Goal: Complete application form

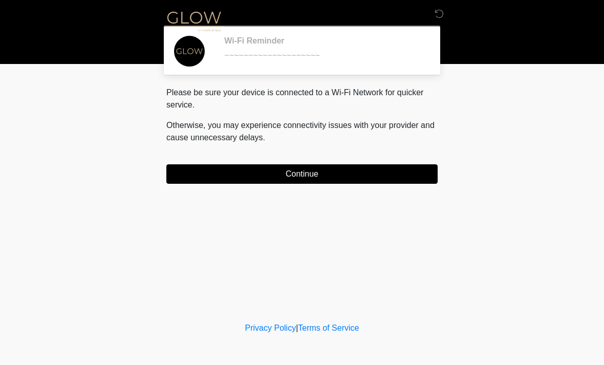
click at [394, 180] on button "Continue" at bounding box center [301, 173] width 271 height 19
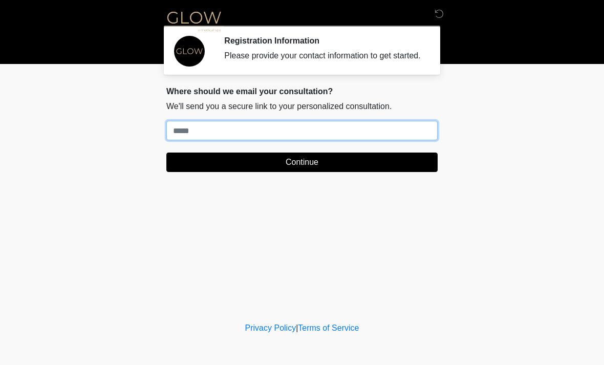
click at [211, 140] on input "Where should we email your treatment plan?" at bounding box center [301, 130] width 271 height 19
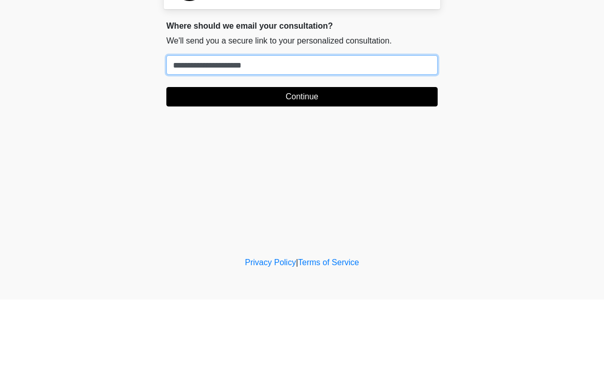
type input "**********"
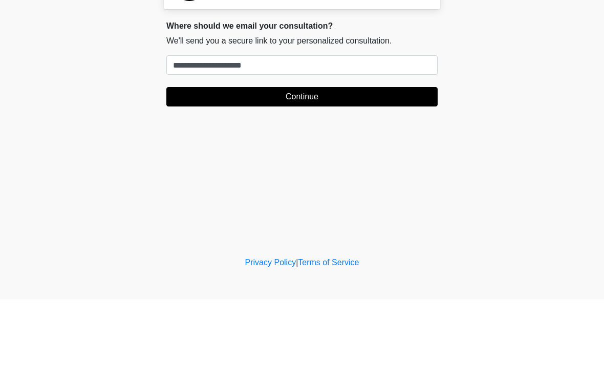
click at [345, 153] on button "Continue" at bounding box center [301, 162] width 271 height 19
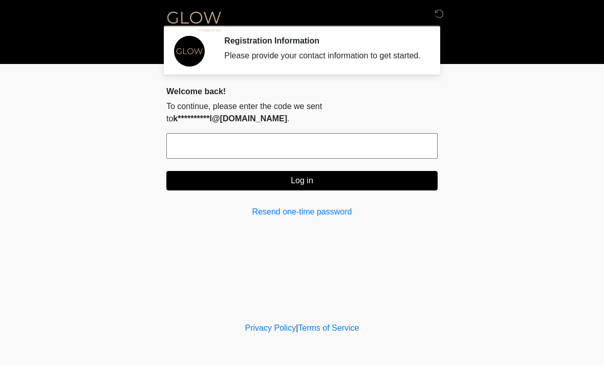
click at [317, 151] on input "text" at bounding box center [301, 146] width 271 height 26
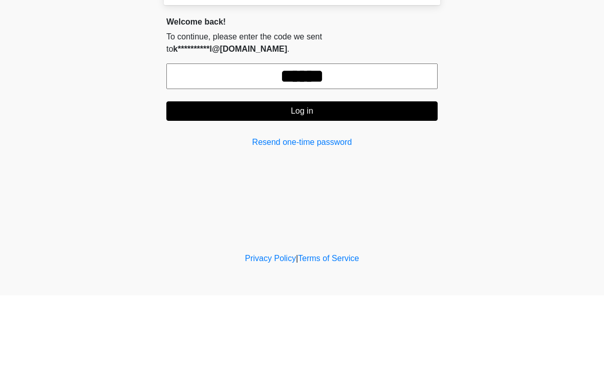
type input "******"
click at [367, 171] on button "Log in" at bounding box center [301, 180] width 271 height 19
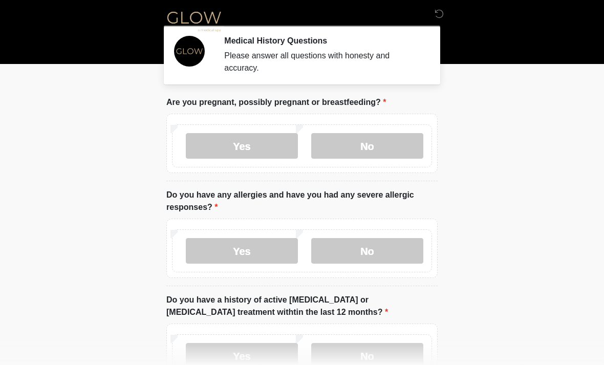
click at [373, 147] on label "No" at bounding box center [367, 146] width 112 height 26
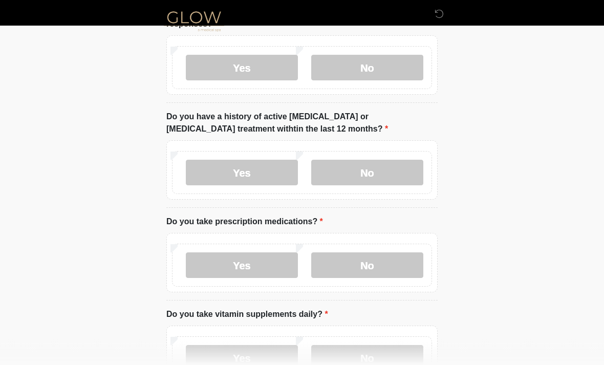
click at [375, 68] on label "No" at bounding box center [367, 68] width 112 height 26
click at [365, 173] on label "No" at bounding box center [367, 173] width 112 height 26
click at [258, 271] on label "Yes" at bounding box center [242, 265] width 112 height 26
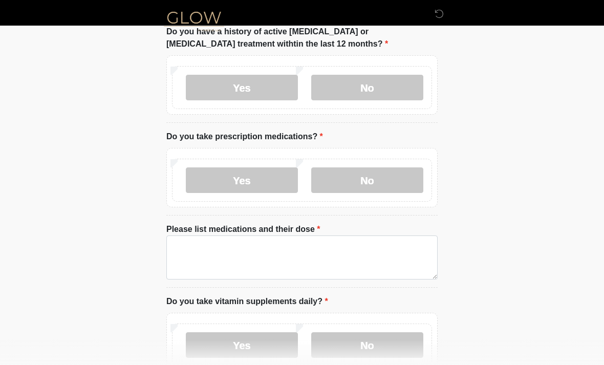
scroll to position [271, 0]
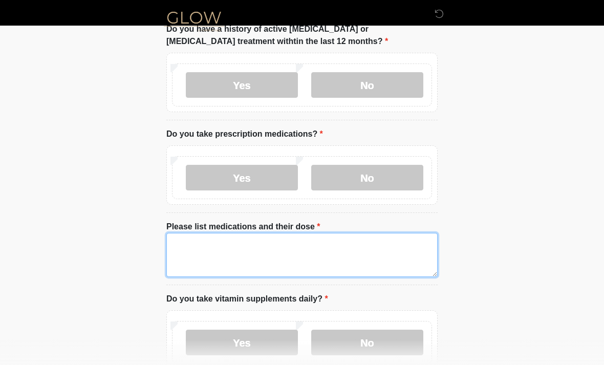
click at [194, 249] on textarea "Please list medications and their dose" at bounding box center [301, 255] width 271 height 44
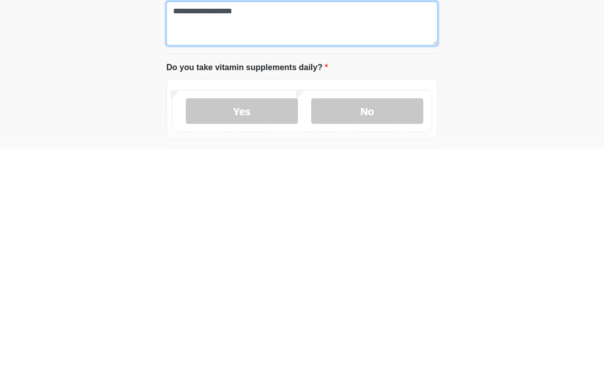
scroll to position [286, 0]
type textarea "**********"
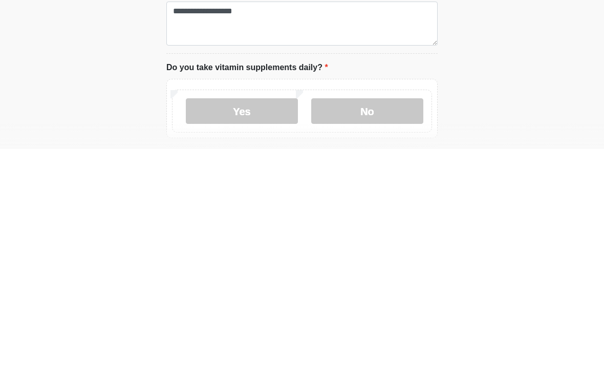
click at [267, 314] on label "Yes" at bounding box center [242, 327] width 112 height 26
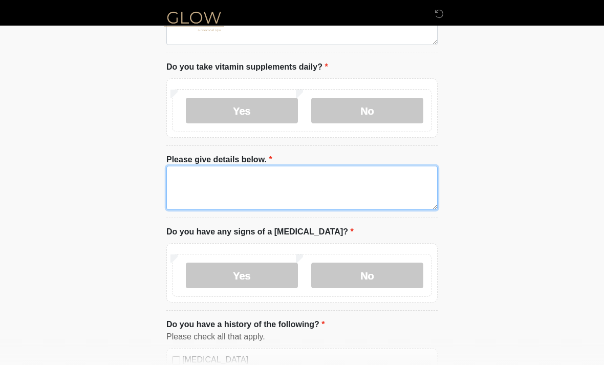
click at [220, 185] on textarea "Please give details below." at bounding box center [301, 188] width 271 height 44
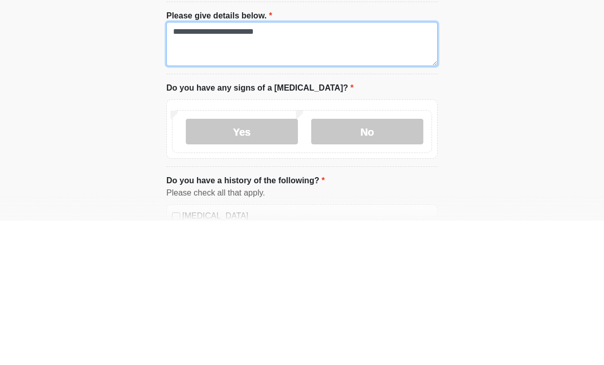
type textarea "**********"
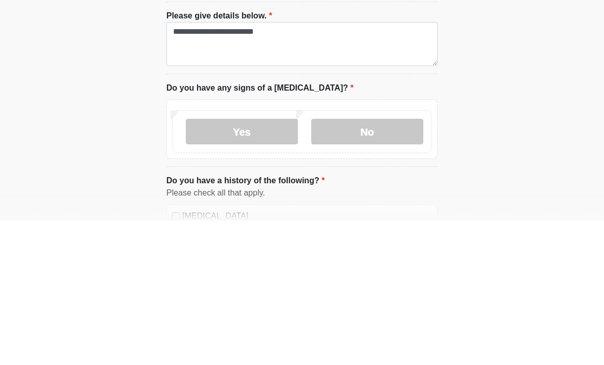
click at [397, 263] on label "No" at bounding box center [367, 276] width 112 height 26
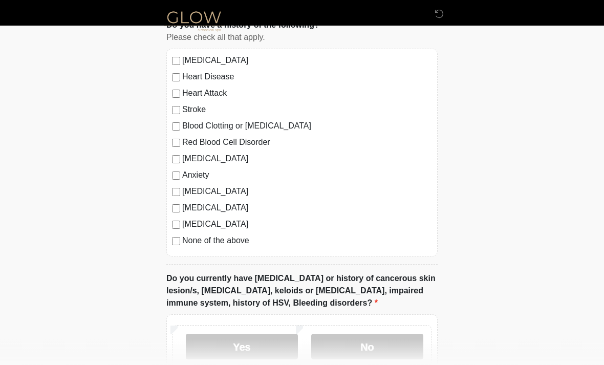
scroll to position [802, 0]
click at [367, 346] on label "No" at bounding box center [367, 347] width 112 height 26
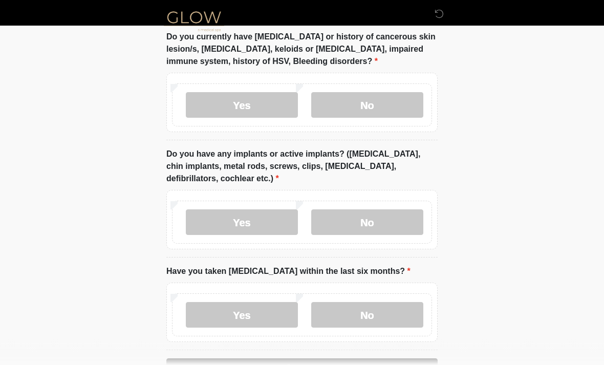
scroll to position [1045, 0]
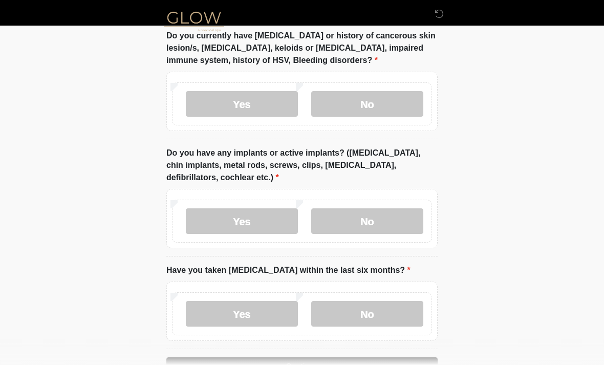
click at [368, 217] on label "No" at bounding box center [367, 221] width 112 height 26
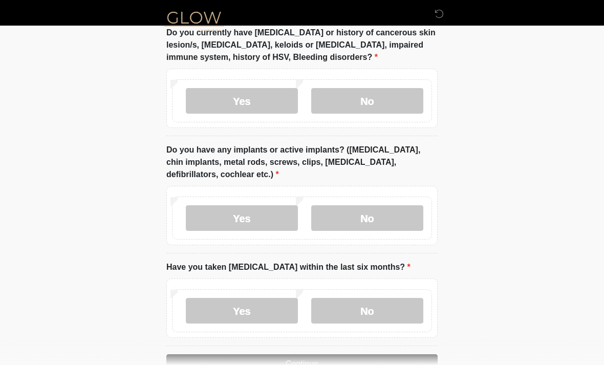
scroll to position [1076, 0]
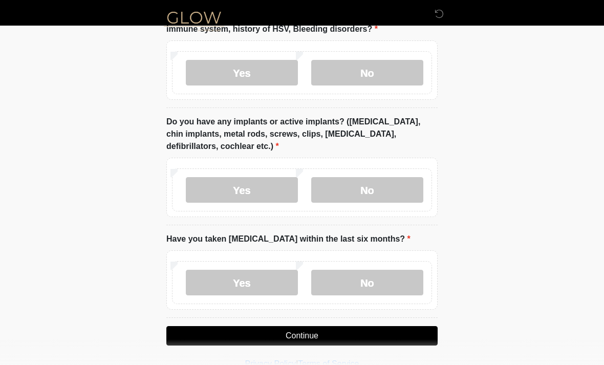
click at [376, 283] on label "No" at bounding box center [367, 283] width 112 height 26
click at [356, 336] on button "Continue" at bounding box center [301, 335] width 271 height 19
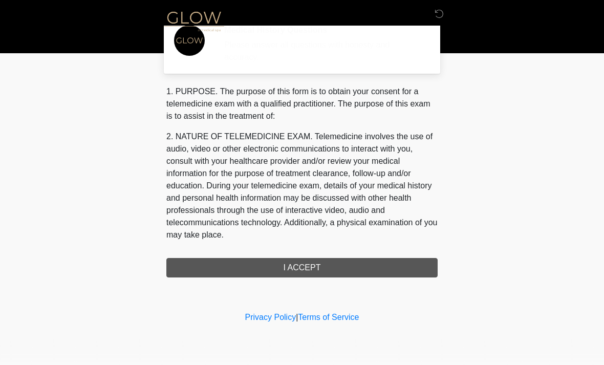
scroll to position [0, 0]
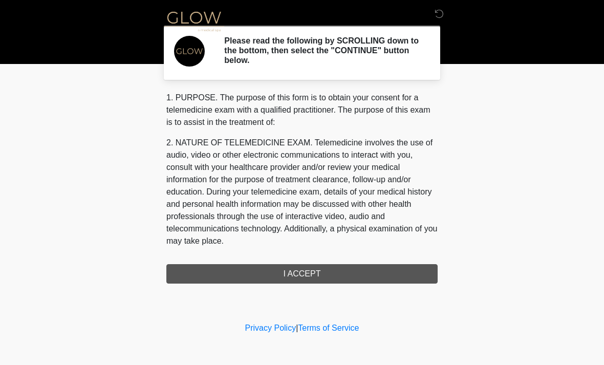
click at [397, 270] on div "1. PURPOSE. The purpose of this form is to obtain your consent for a telemedici…" at bounding box center [301, 188] width 271 height 192
click at [333, 274] on div "1. PURPOSE. The purpose of this form is to obtain your consent for a telemedici…" at bounding box center [301, 188] width 271 height 192
click at [338, 270] on div "1. PURPOSE. The purpose of this form is to obtain your consent for a telemedici…" at bounding box center [301, 188] width 271 height 192
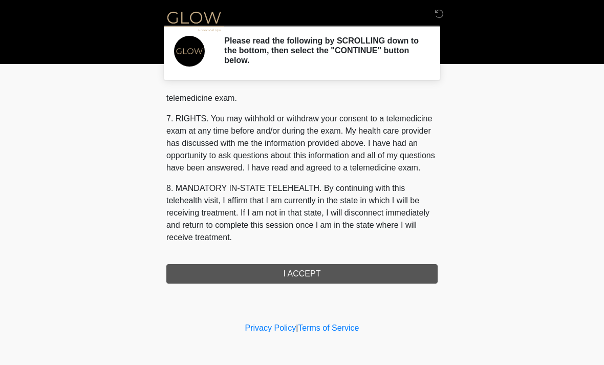
scroll to position [434, 0]
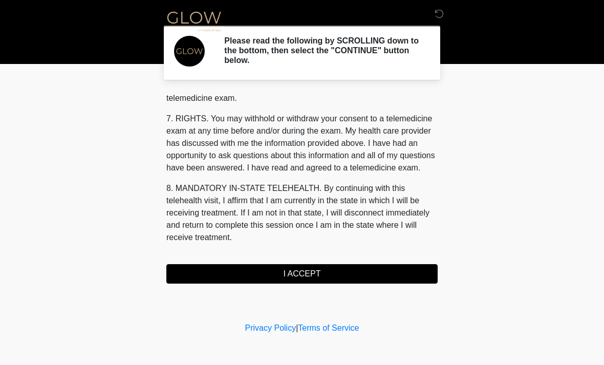
click at [304, 273] on button "I ACCEPT" at bounding box center [301, 273] width 271 height 19
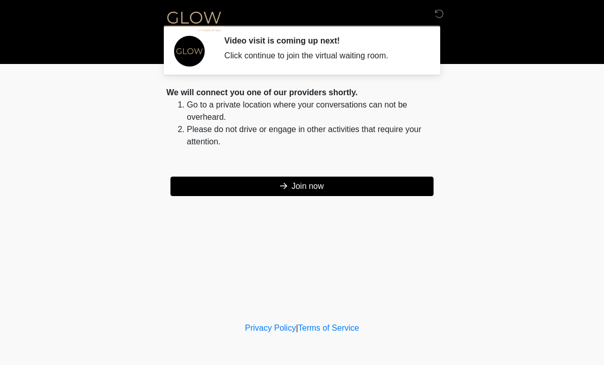
click at [321, 193] on button "Join now" at bounding box center [302, 186] width 263 height 19
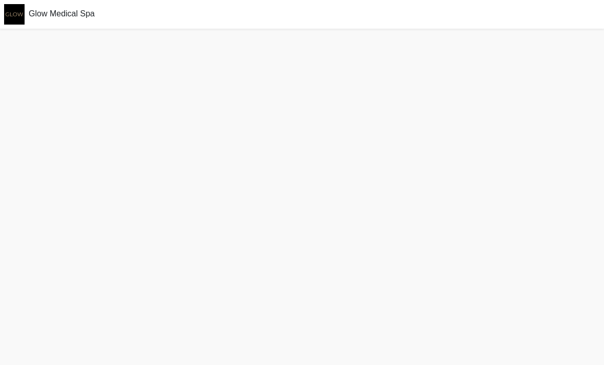
click at [48, 19] on div "Glow Medical Spa" at bounding box center [302, 14] width 604 height 29
click at [38, 9] on span "Glow Medical Spa" at bounding box center [62, 13] width 66 height 9
click at [25, 13] on img at bounding box center [14, 14] width 29 height 29
click at [59, 15] on span "Glow Medical Spa" at bounding box center [62, 13] width 66 height 9
